Goal: Navigation & Orientation: Find specific page/section

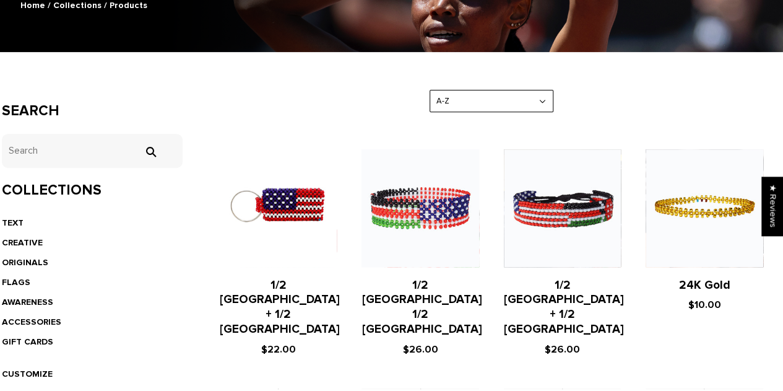
scroll to position [212, 0]
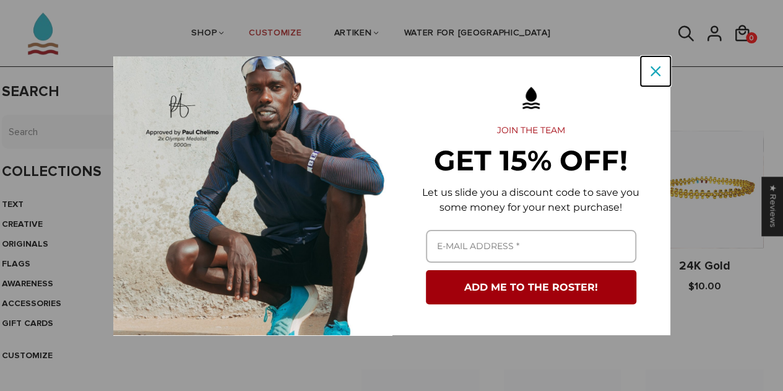
click at [648, 80] on button "Close" at bounding box center [656, 71] width 30 height 30
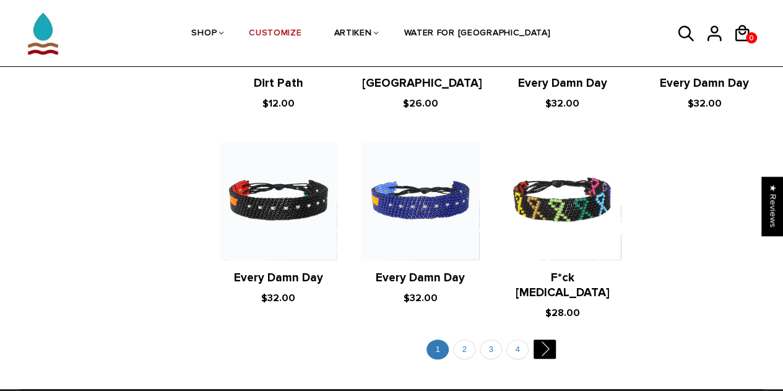
scroll to position [2419, 0]
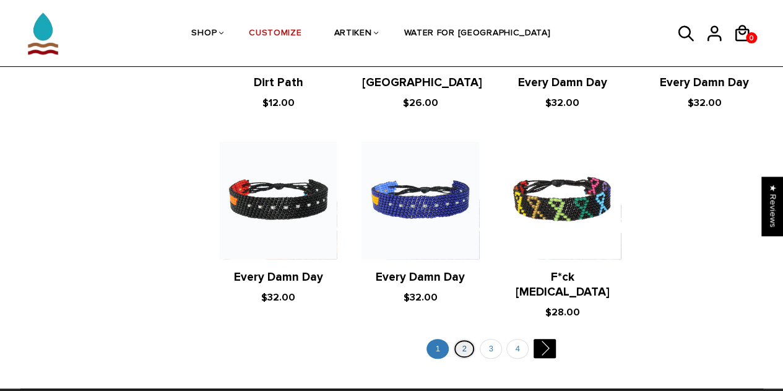
click at [463, 339] on link "2" at bounding box center [464, 349] width 22 height 20
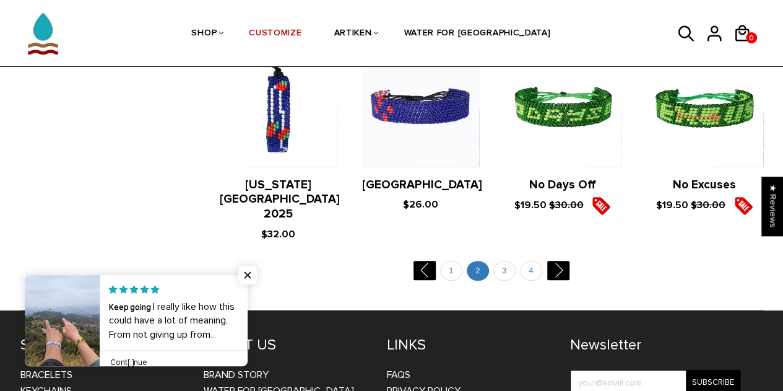
scroll to position [2348, 0]
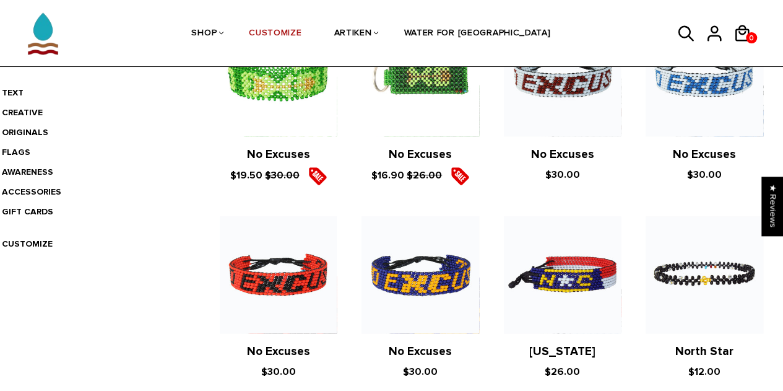
scroll to position [325, 0]
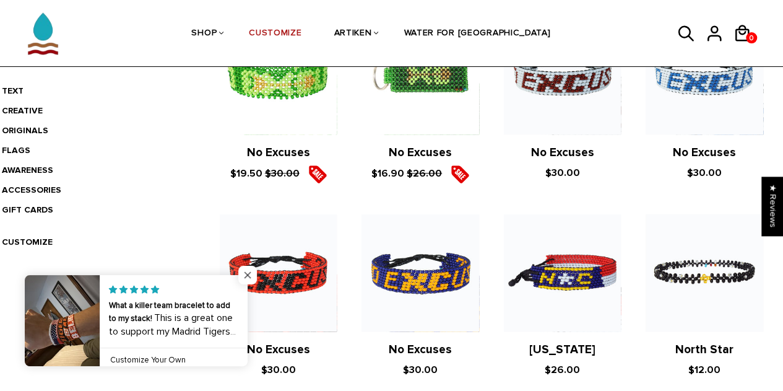
click at [248, 278] on span "Close popup widget" at bounding box center [247, 275] width 19 height 19
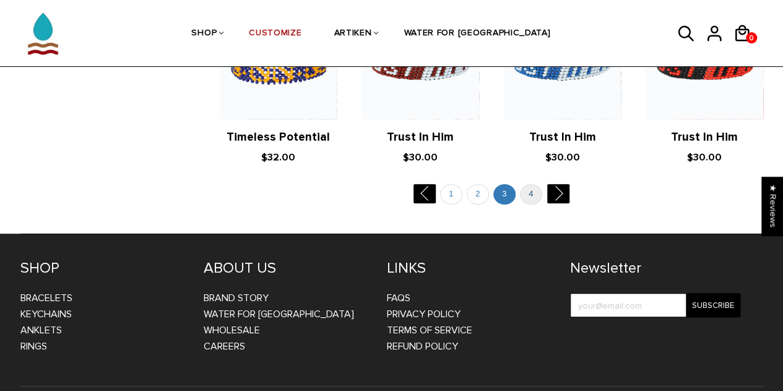
scroll to position [2503, 0]
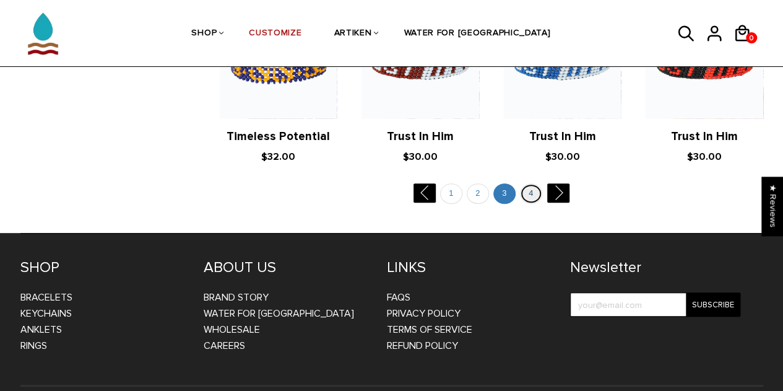
click at [531, 183] on link "4" at bounding box center [531, 193] width 22 height 20
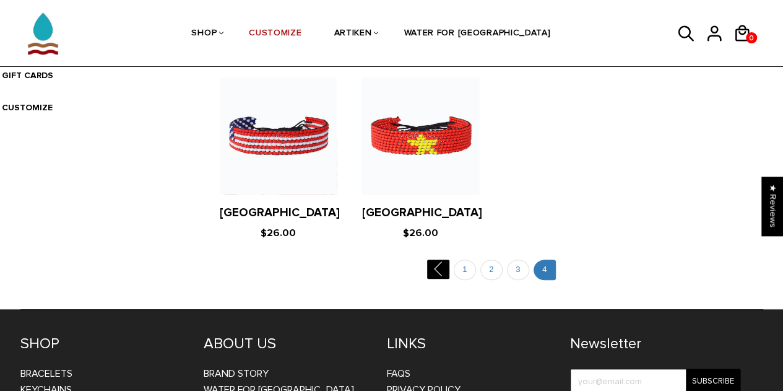
scroll to position [461, 0]
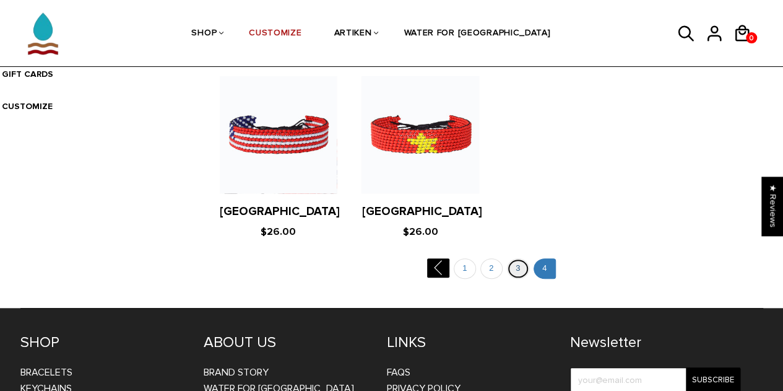
click at [511, 279] on link "3" at bounding box center [518, 268] width 22 height 20
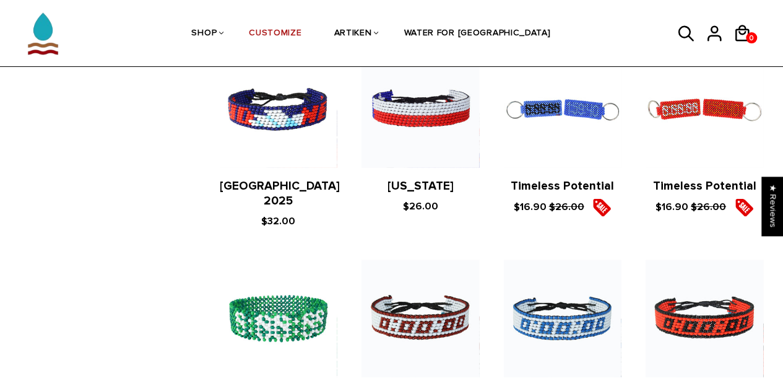
scroll to position [1853, 0]
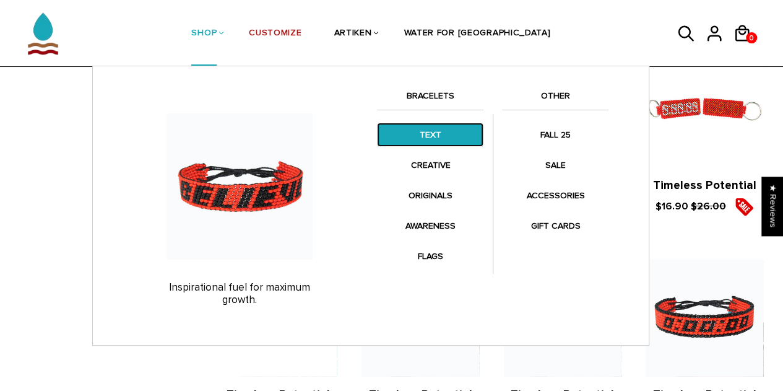
click at [414, 143] on link "TEXT" at bounding box center [430, 135] width 107 height 24
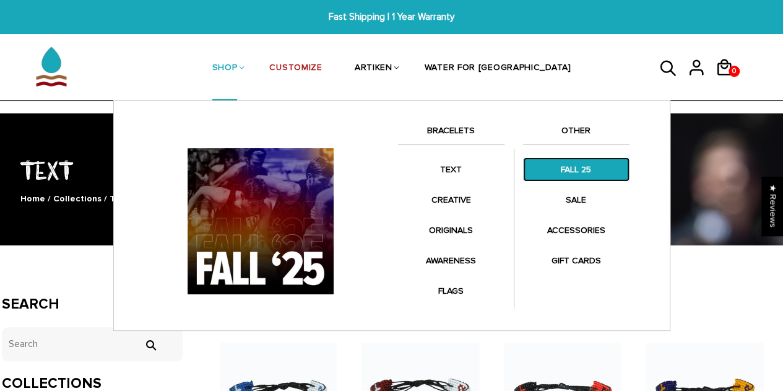
click at [579, 162] on link "FALL 25" at bounding box center [576, 169] width 107 height 24
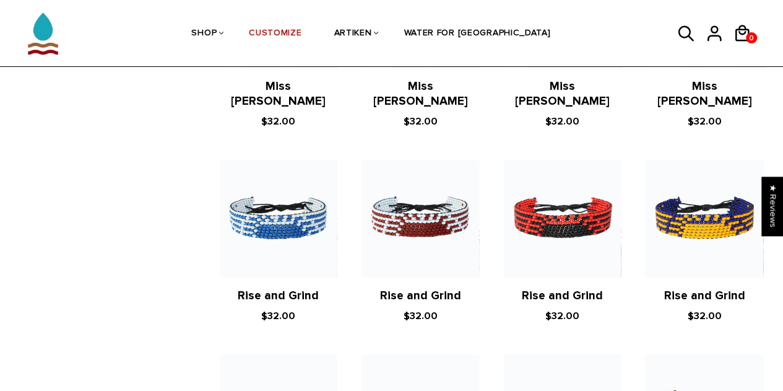
scroll to position [1904, 0]
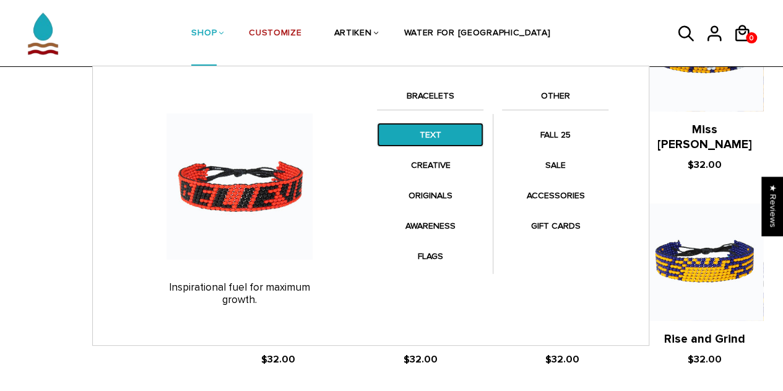
click at [415, 131] on link "TEXT" at bounding box center [430, 135] width 107 height 24
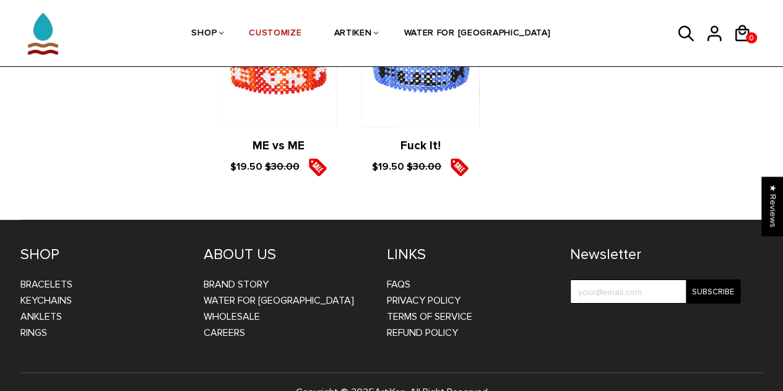
scroll to position [1894, 0]
